Goal: Task Accomplishment & Management: Manage account settings

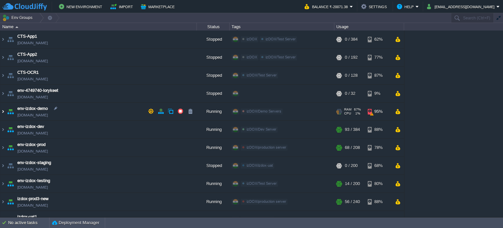
drag, startPoint x: 3, startPoint y: 112, endPoint x: 9, endPoint y: 113, distance: 6.0
click at [3, 112] on img at bounding box center [2, 111] width 5 height 18
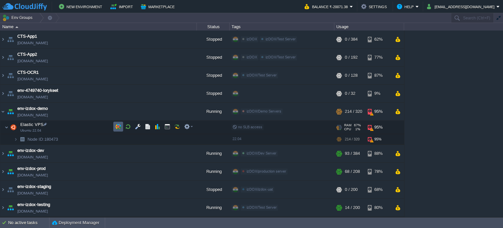
click at [117, 128] on button "button" at bounding box center [118, 126] width 6 height 6
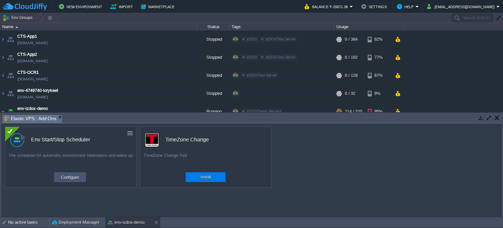
click at [64, 176] on button "Configure" at bounding box center [70, 177] width 22 height 8
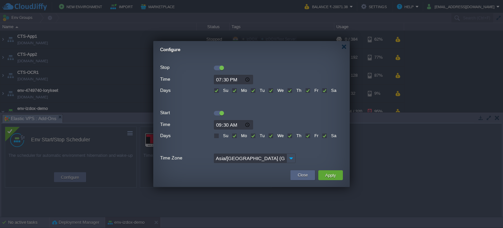
click at [276, 90] on label "We" at bounding box center [280, 90] width 8 height 5
click at [270, 90] on input "We" at bounding box center [270, 91] width 4 height 4
checkbox input "false"
click at [328, 177] on button "Apply" at bounding box center [330, 175] width 15 height 8
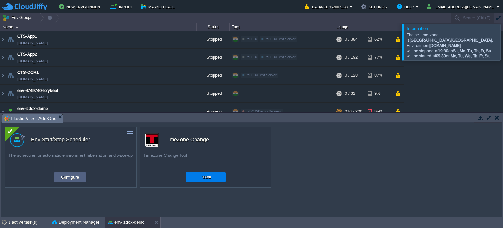
click at [503, 43] on div at bounding box center [511, 42] width 0 height 36
